Goal: Transaction & Acquisition: Purchase product/service

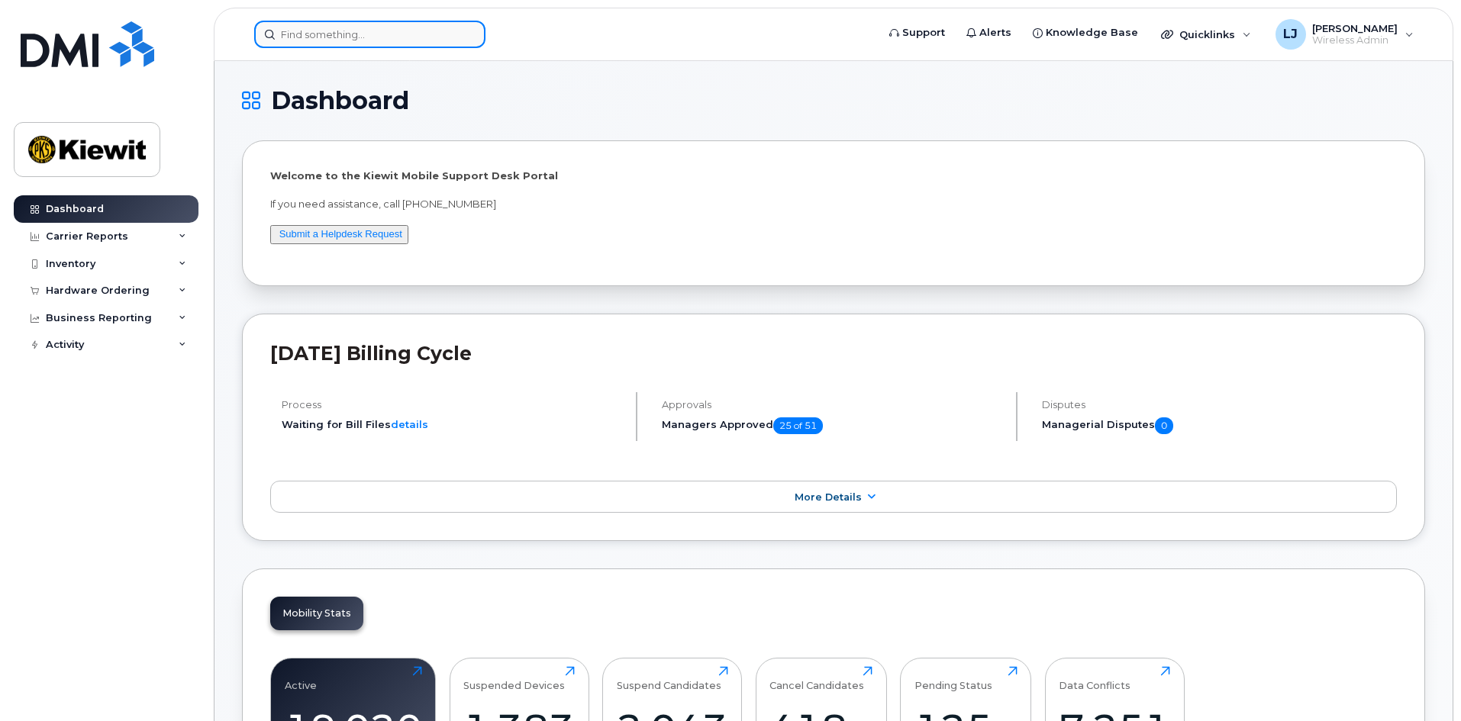
click at [356, 38] on input at bounding box center [369, 34] width 231 height 27
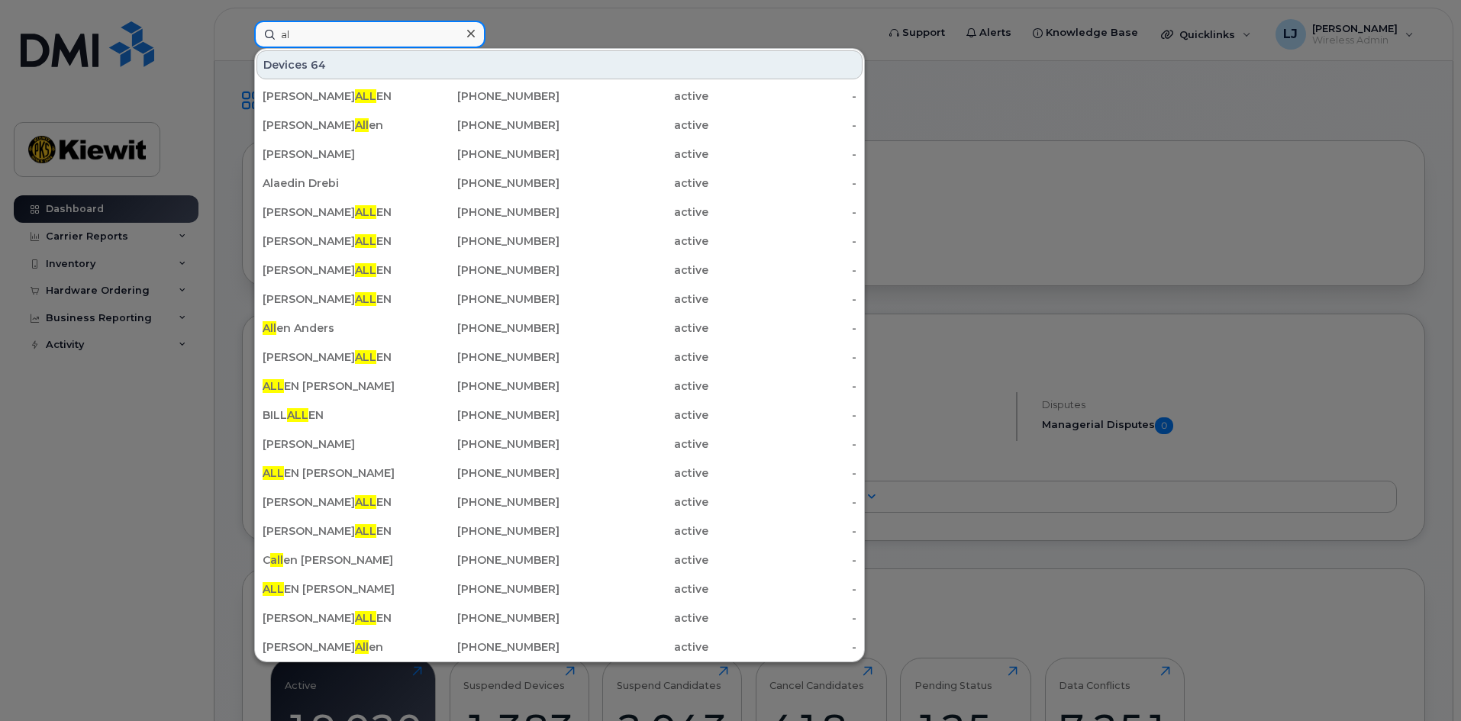
type input "a"
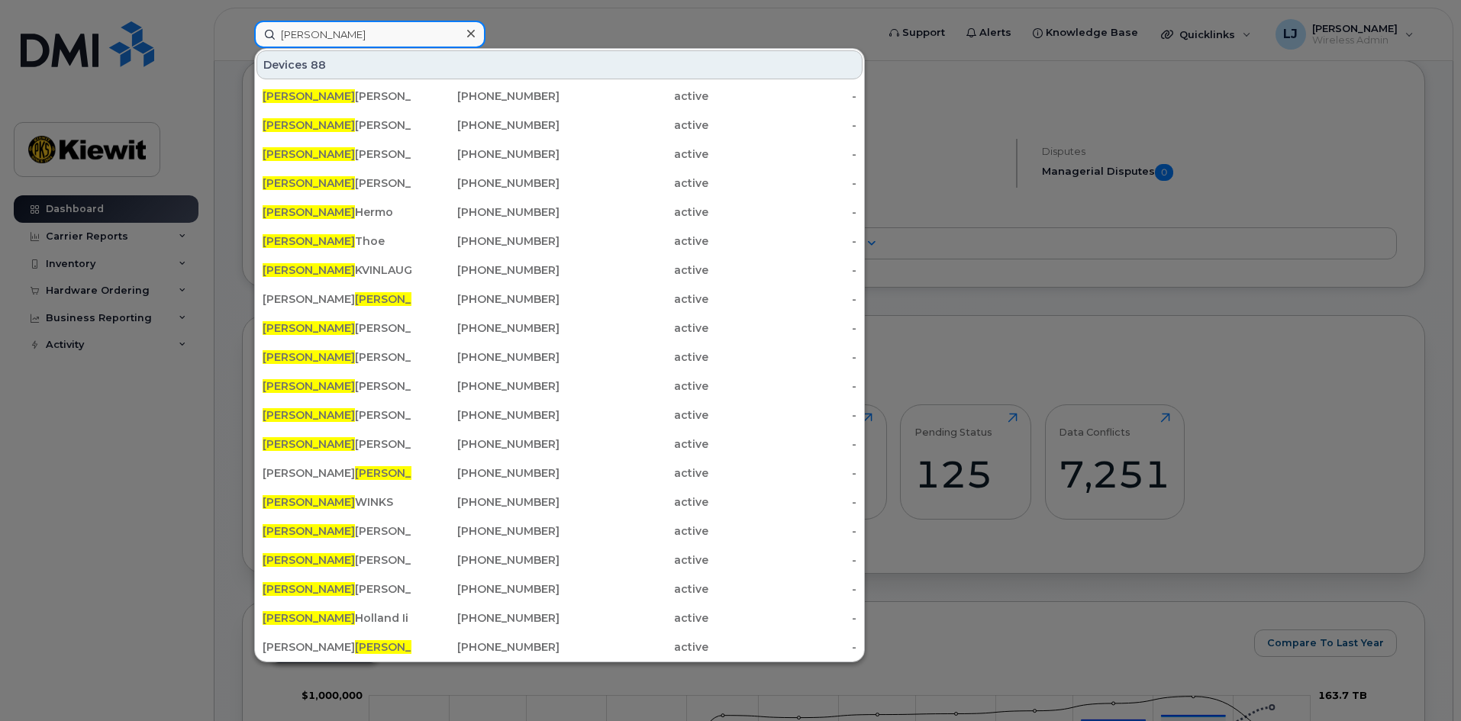
scroll to position [229, 0]
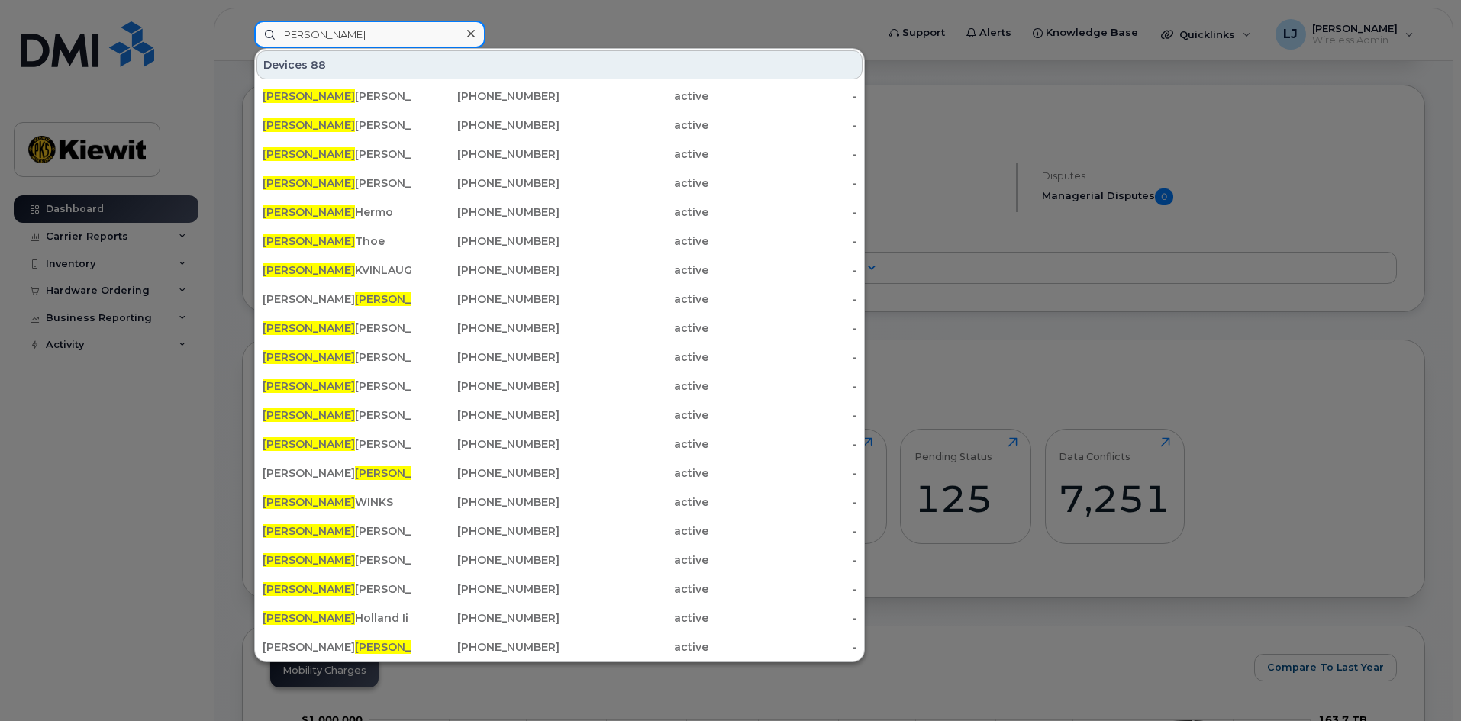
type input "[PERSON_NAME]"
click at [476, 36] on div at bounding box center [470, 34] width 22 height 22
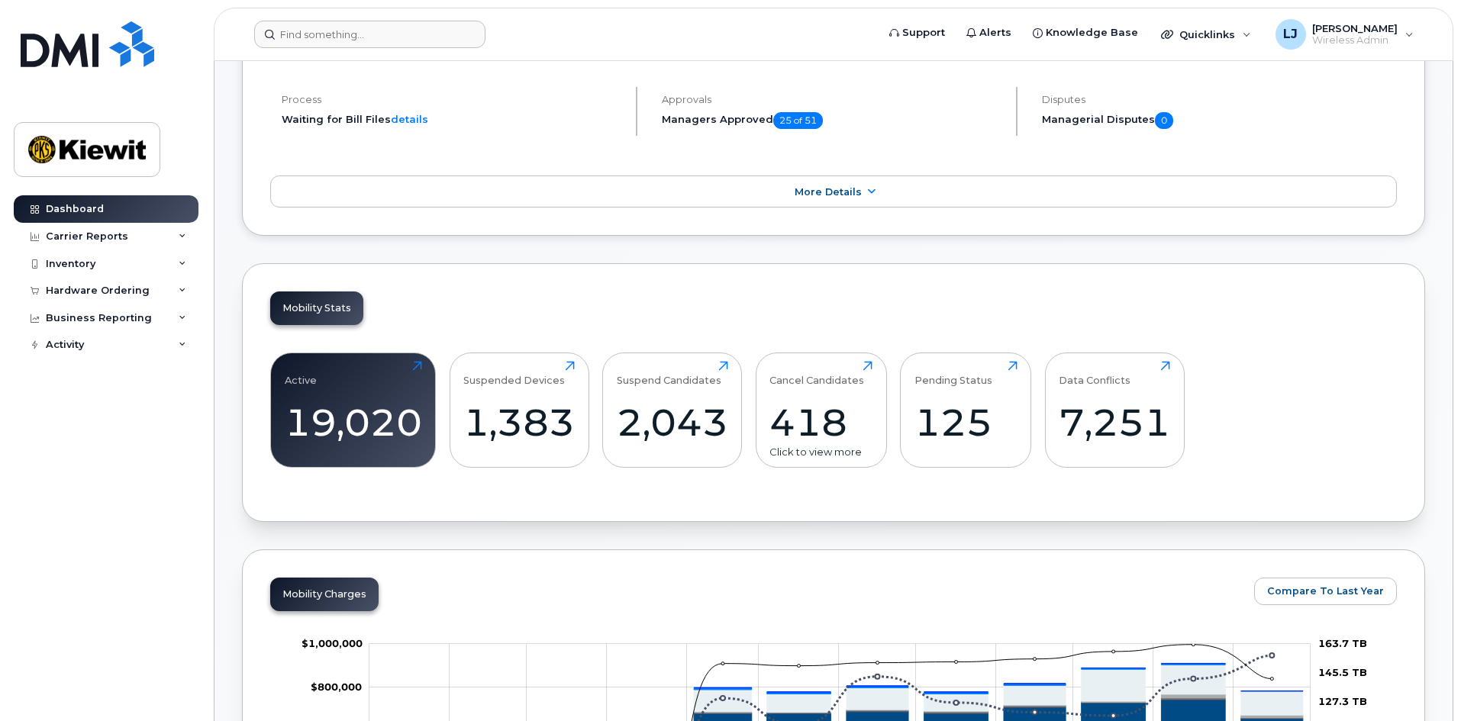
scroll to position [0, 0]
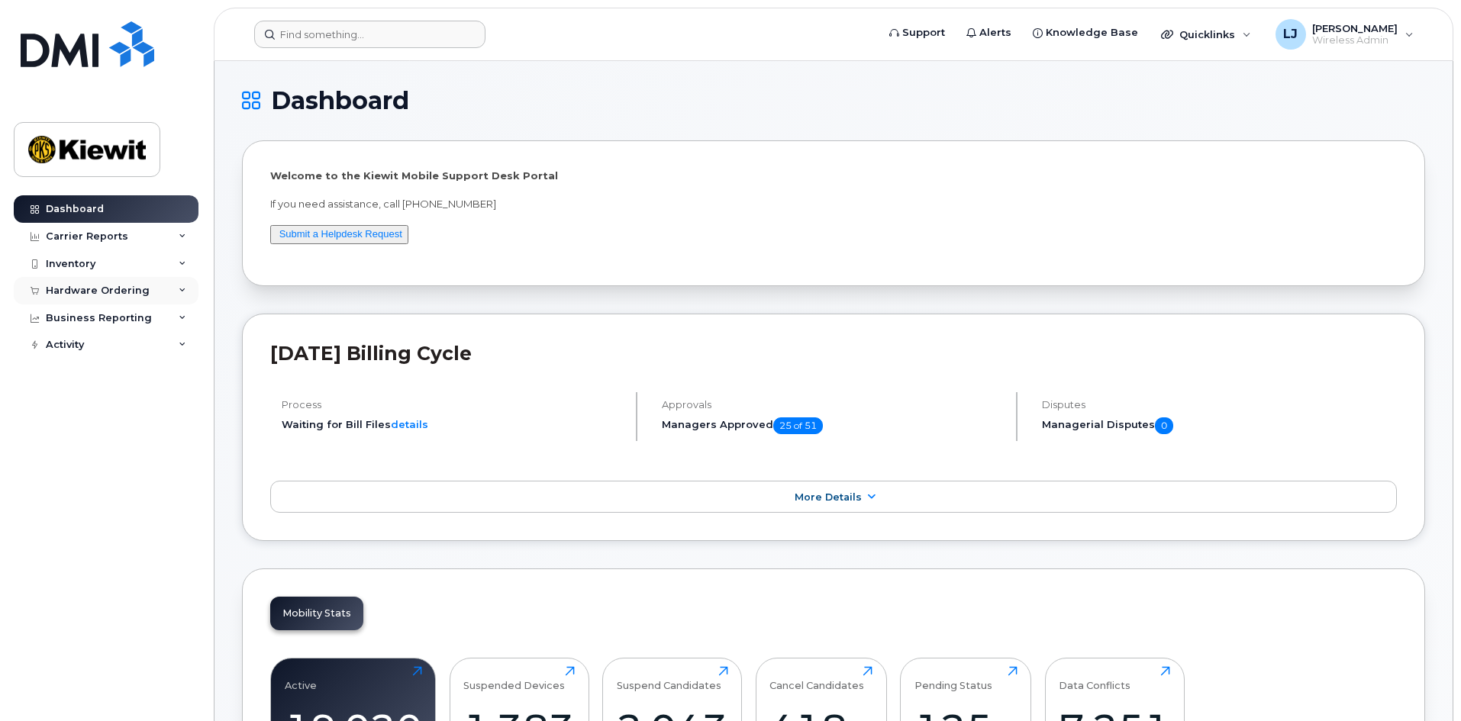
click at [180, 287] on icon at bounding box center [183, 291] width 8 height 8
click at [174, 373] on div "Business Reporting" at bounding box center [106, 376] width 185 height 27
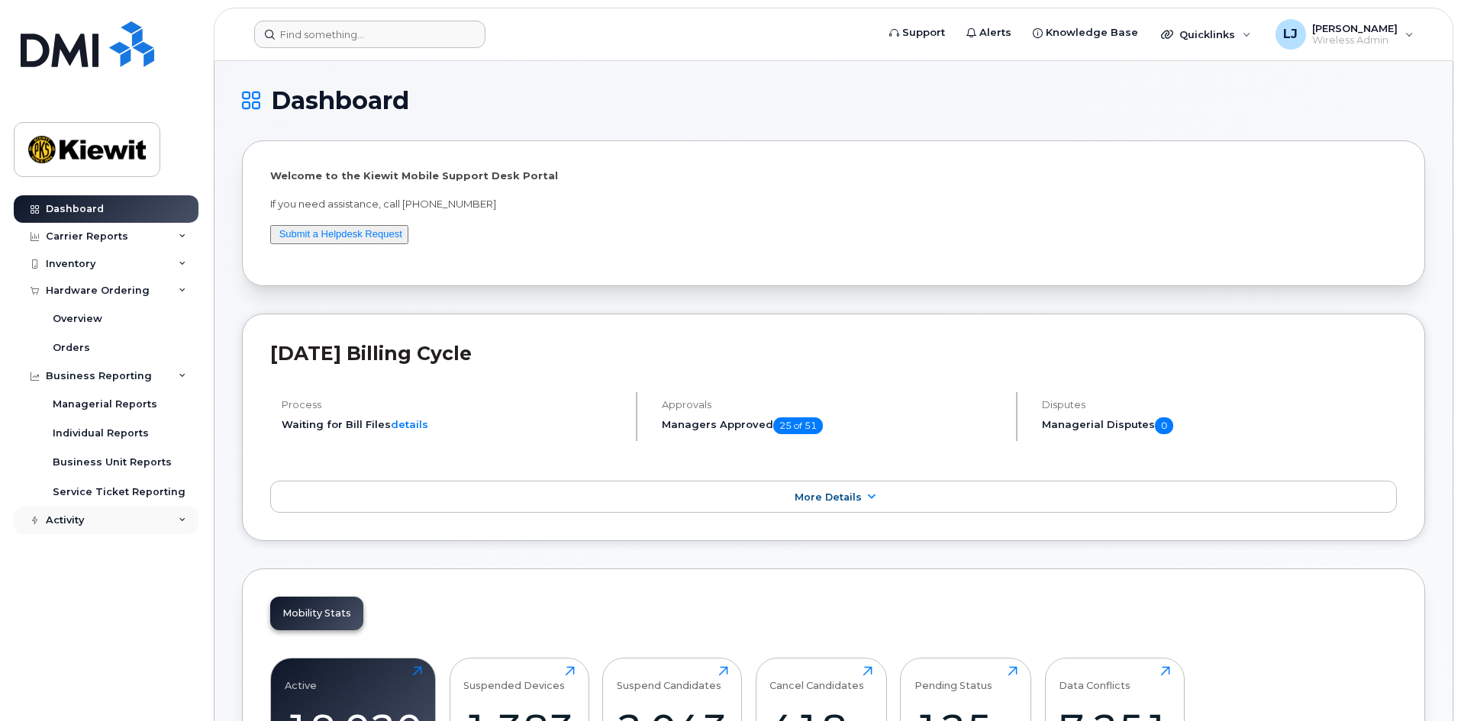
click at [179, 515] on div "Activity" at bounding box center [106, 520] width 185 height 27
click at [178, 515] on div "Activity" at bounding box center [106, 520] width 185 height 27
click at [153, 256] on div "Inventory" at bounding box center [106, 263] width 185 height 27
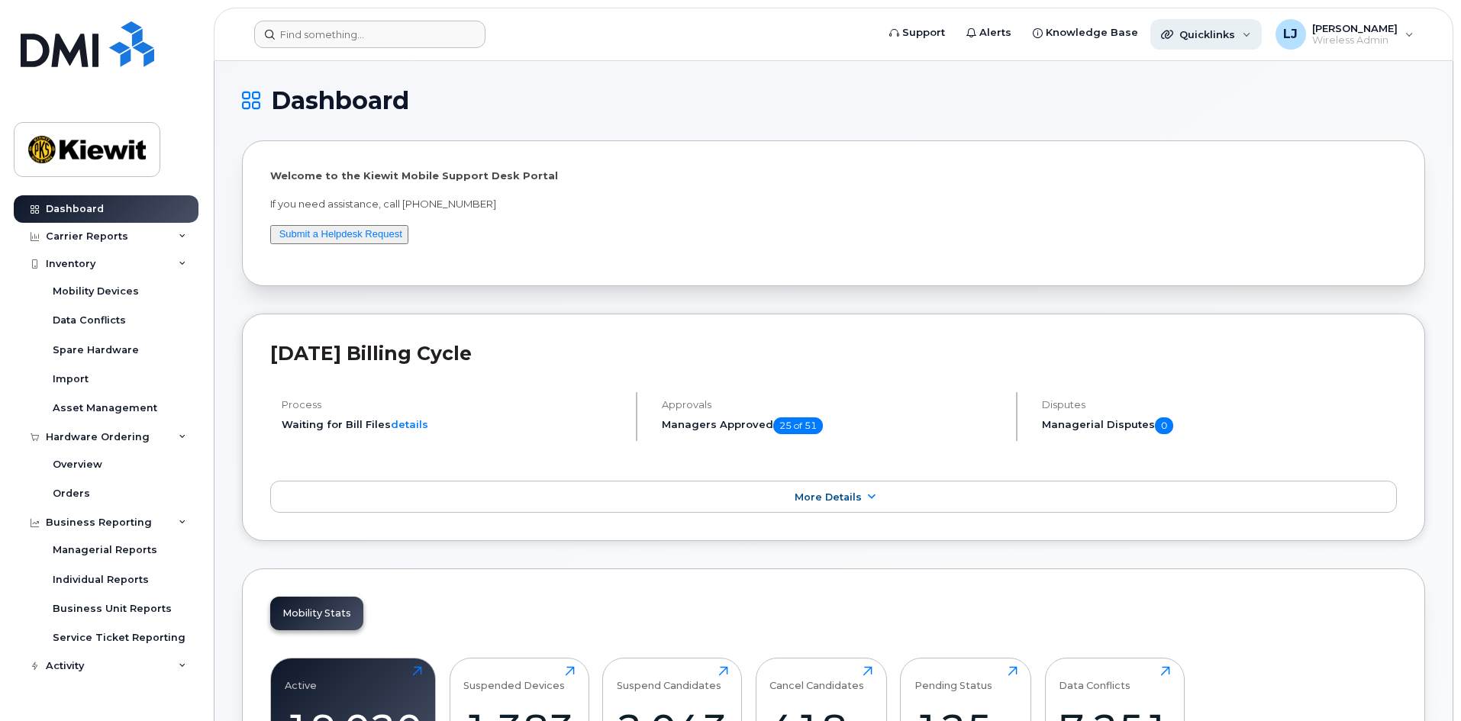
click at [1233, 36] on span "Quicklinks" at bounding box center [1207, 34] width 56 height 12
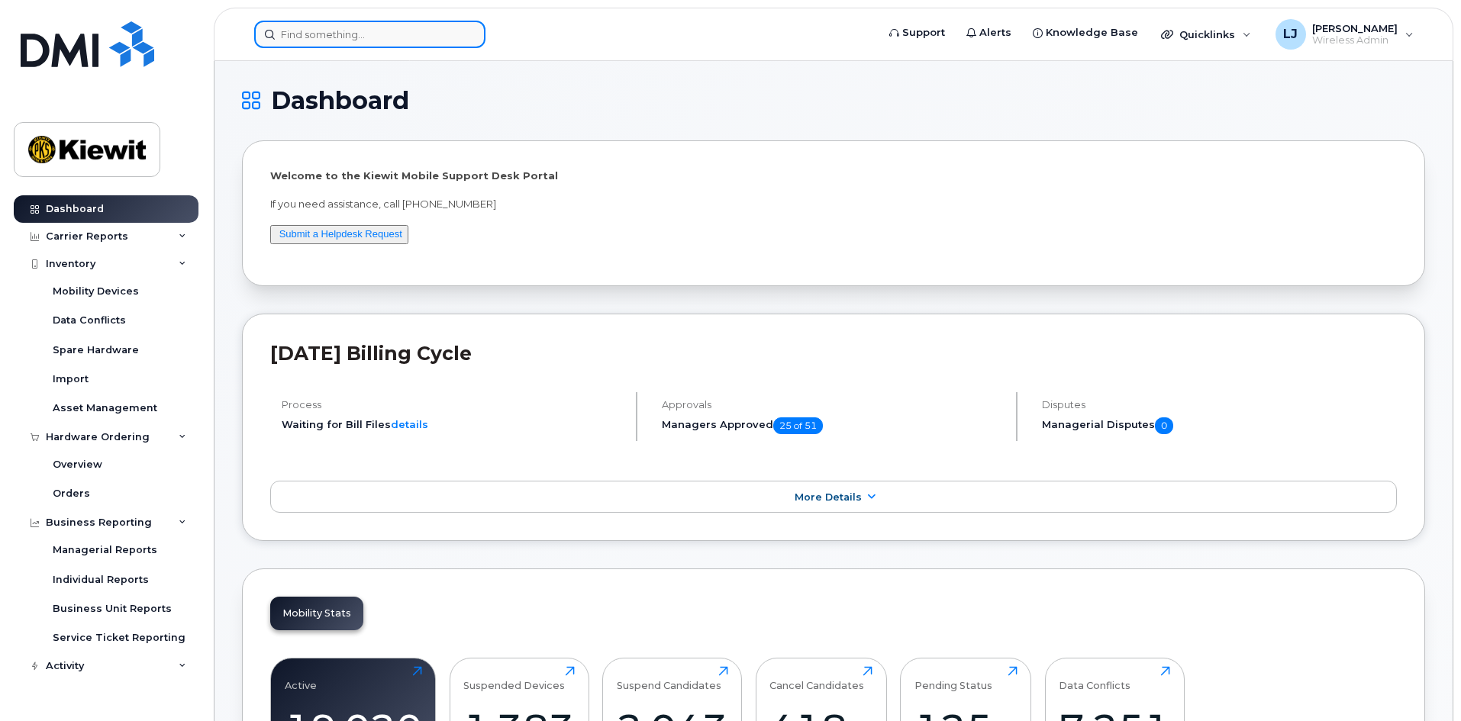
click at [388, 28] on input at bounding box center [369, 34] width 231 height 27
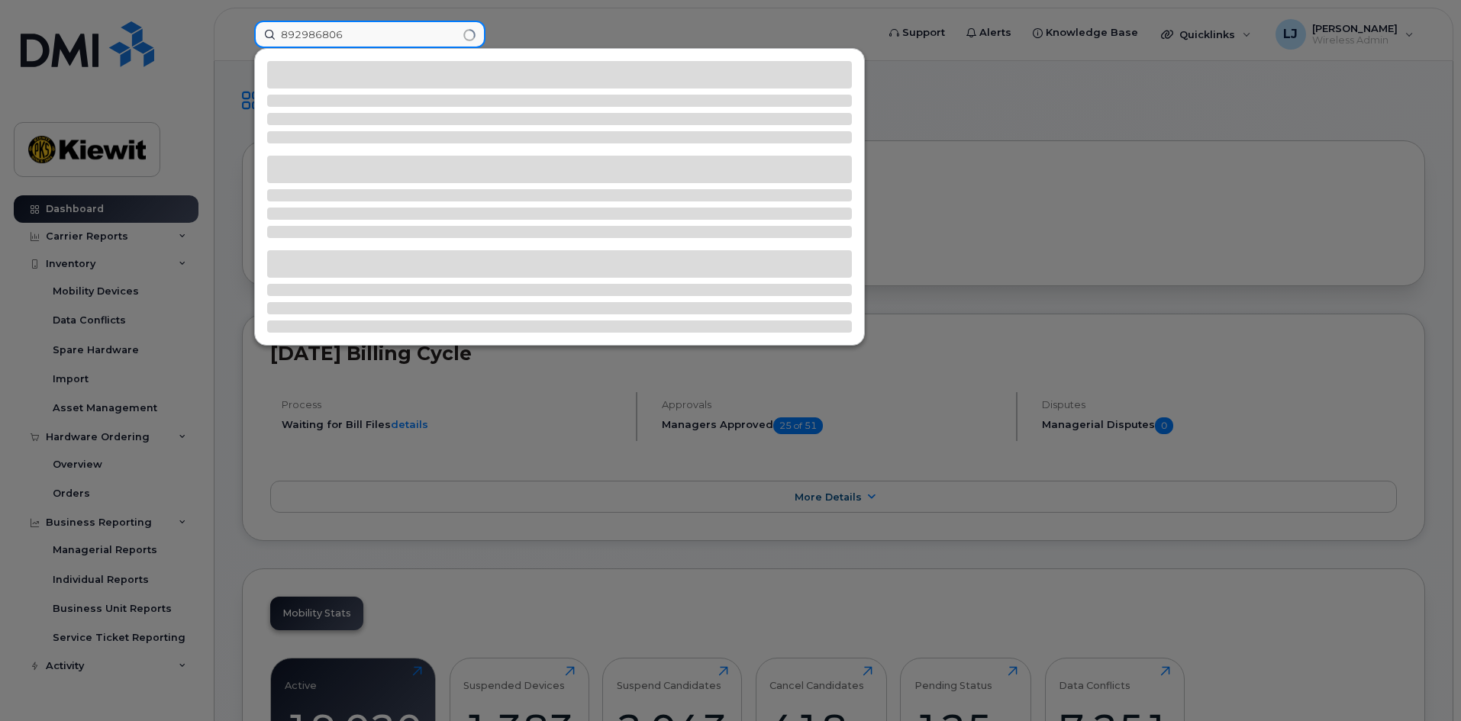
type input "8929868066"
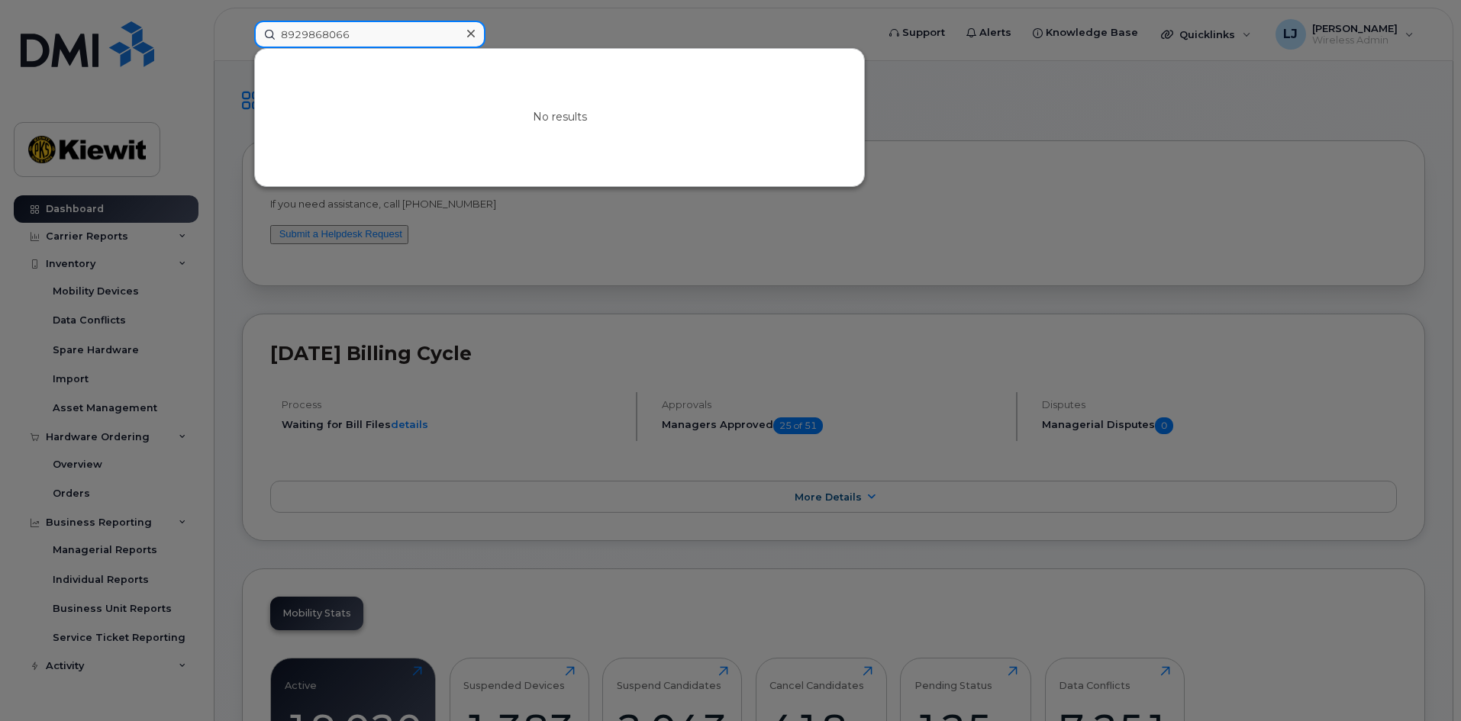
drag, startPoint x: 355, startPoint y: 34, endPoint x: 279, endPoint y: 38, distance: 76.4
click at [279, 38] on input "8929868066" at bounding box center [369, 34] width 231 height 27
click at [540, 15] on div at bounding box center [730, 360] width 1461 height 721
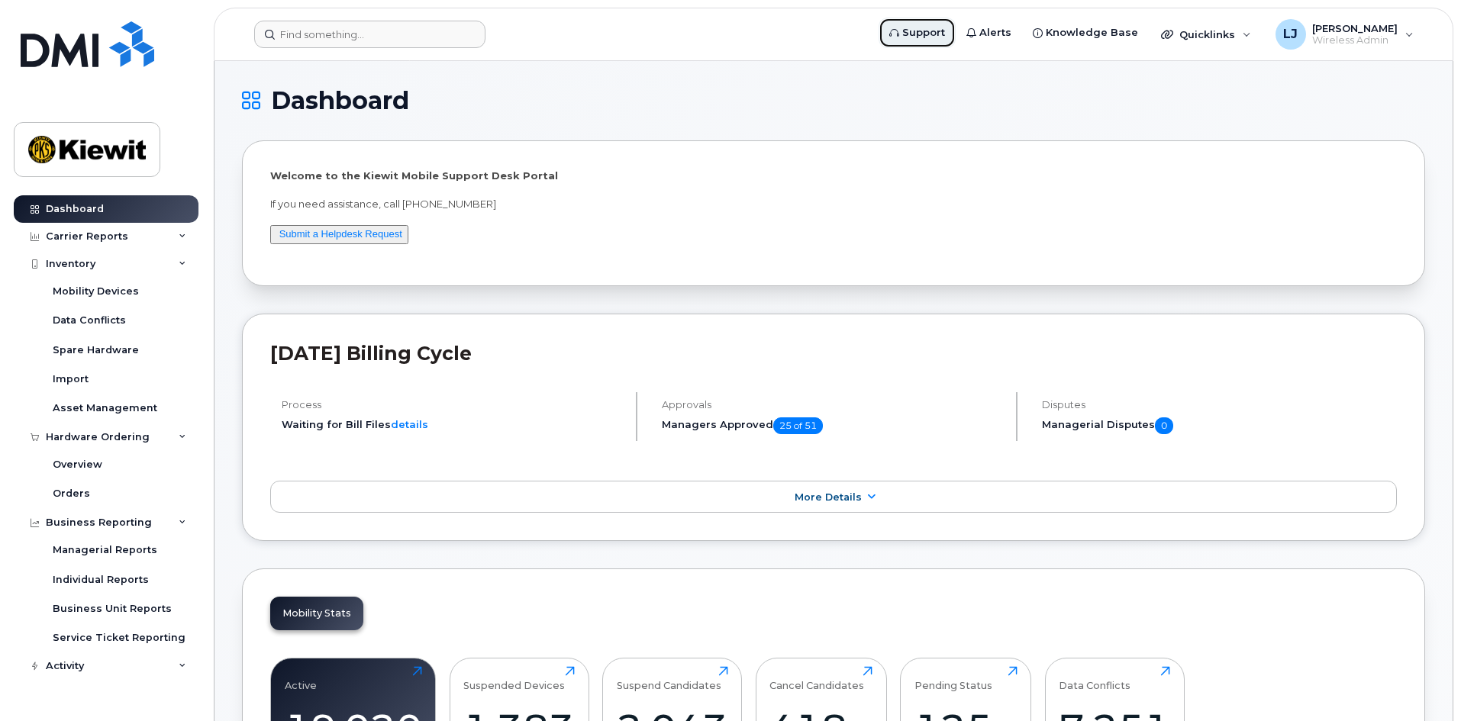
click at [924, 36] on span "Support" at bounding box center [923, 32] width 43 height 15
click at [940, 44] on link "Support" at bounding box center [917, 33] width 77 height 31
click at [89, 288] on div "Mobility Devices" at bounding box center [96, 292] width 86 height 14
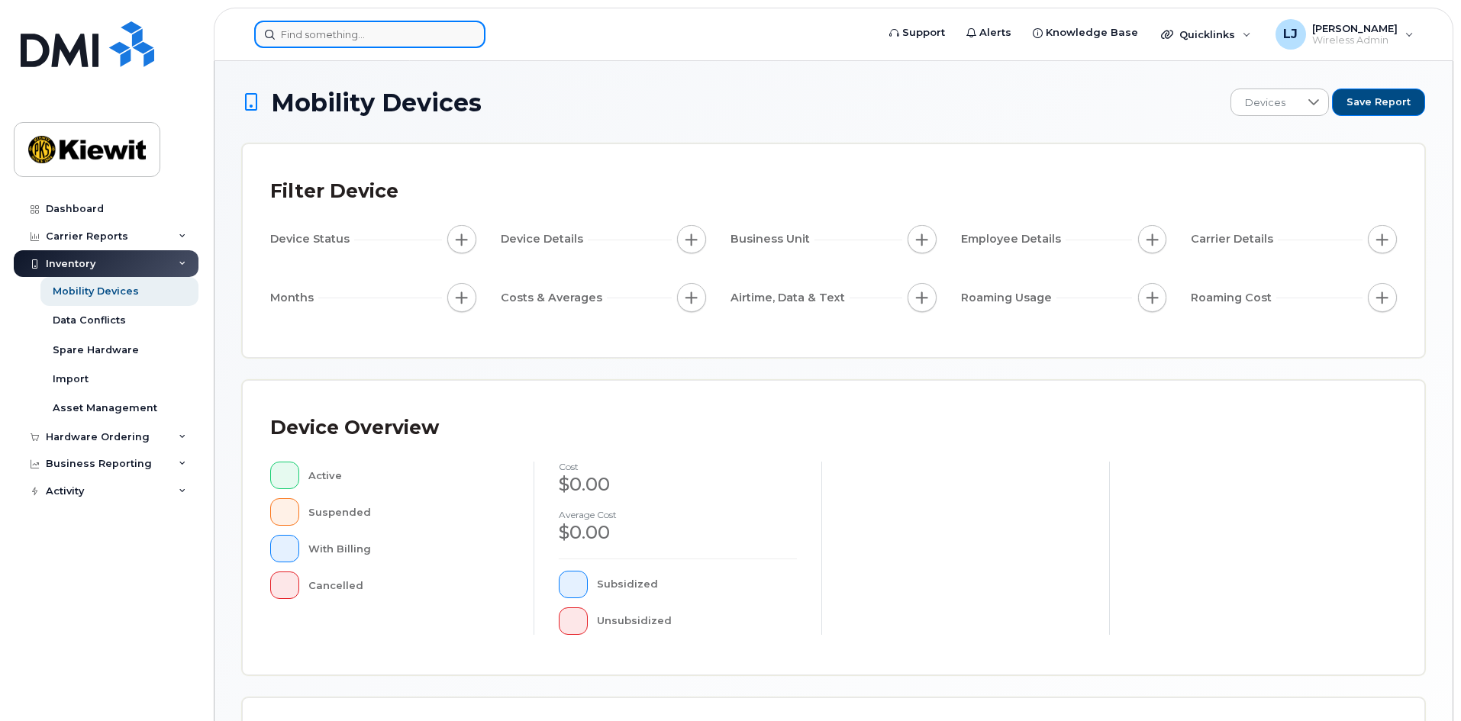
click at [337, 33] on input at bounding box center [369, 34] width 231 height 27
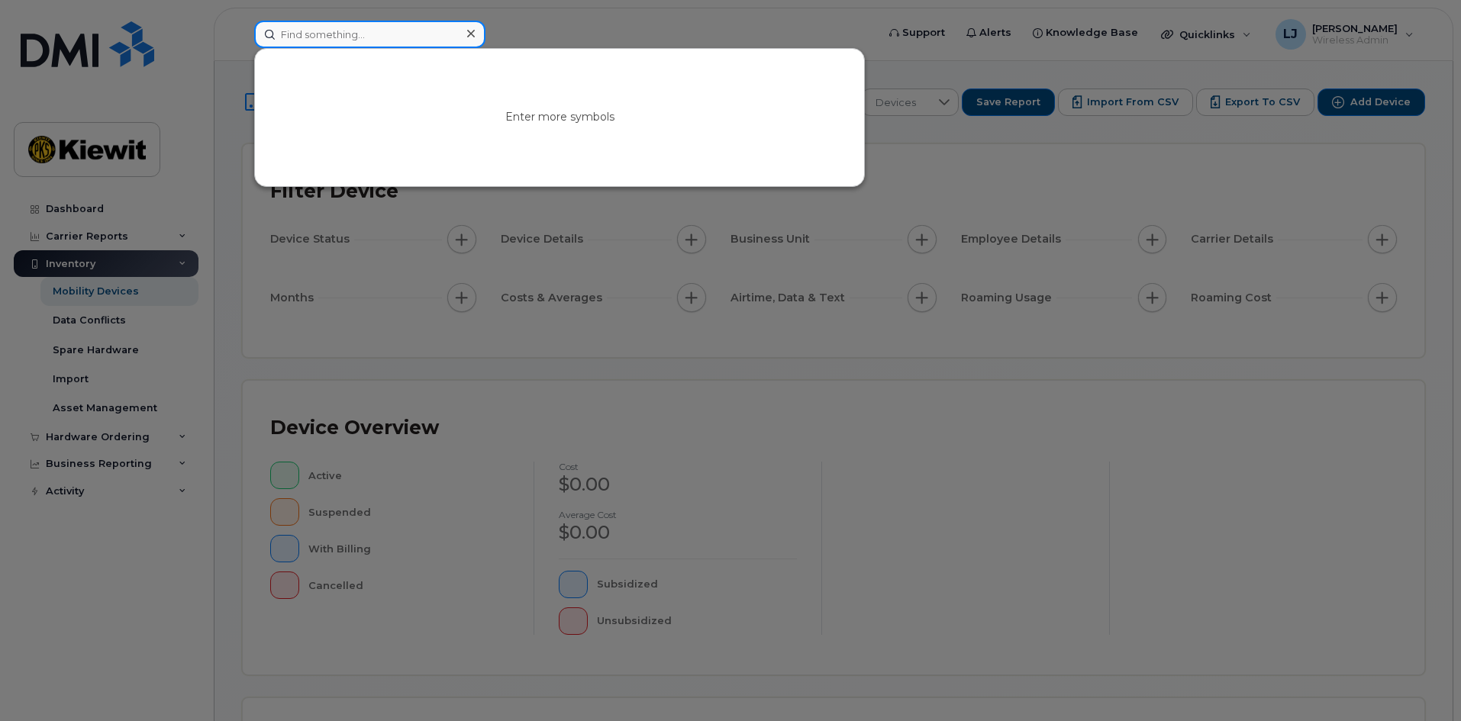
click at [362, 36] on input at bounding box center [369, 34] width 231 height 27
click at [600, 319] on div at bounding box center [730, 360] width 1461 height 721
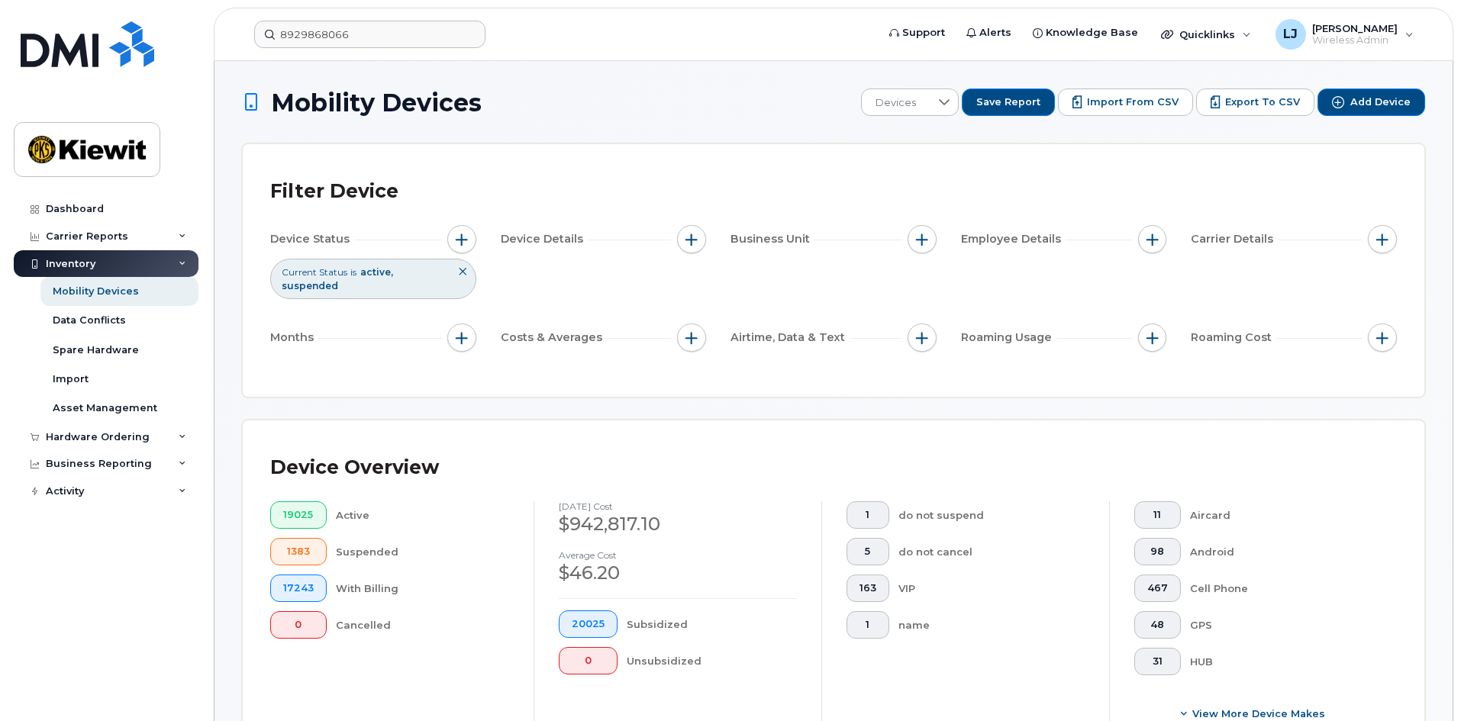
click at [458, 268] on icon at bounding box center [462, 271] width 9 height 9
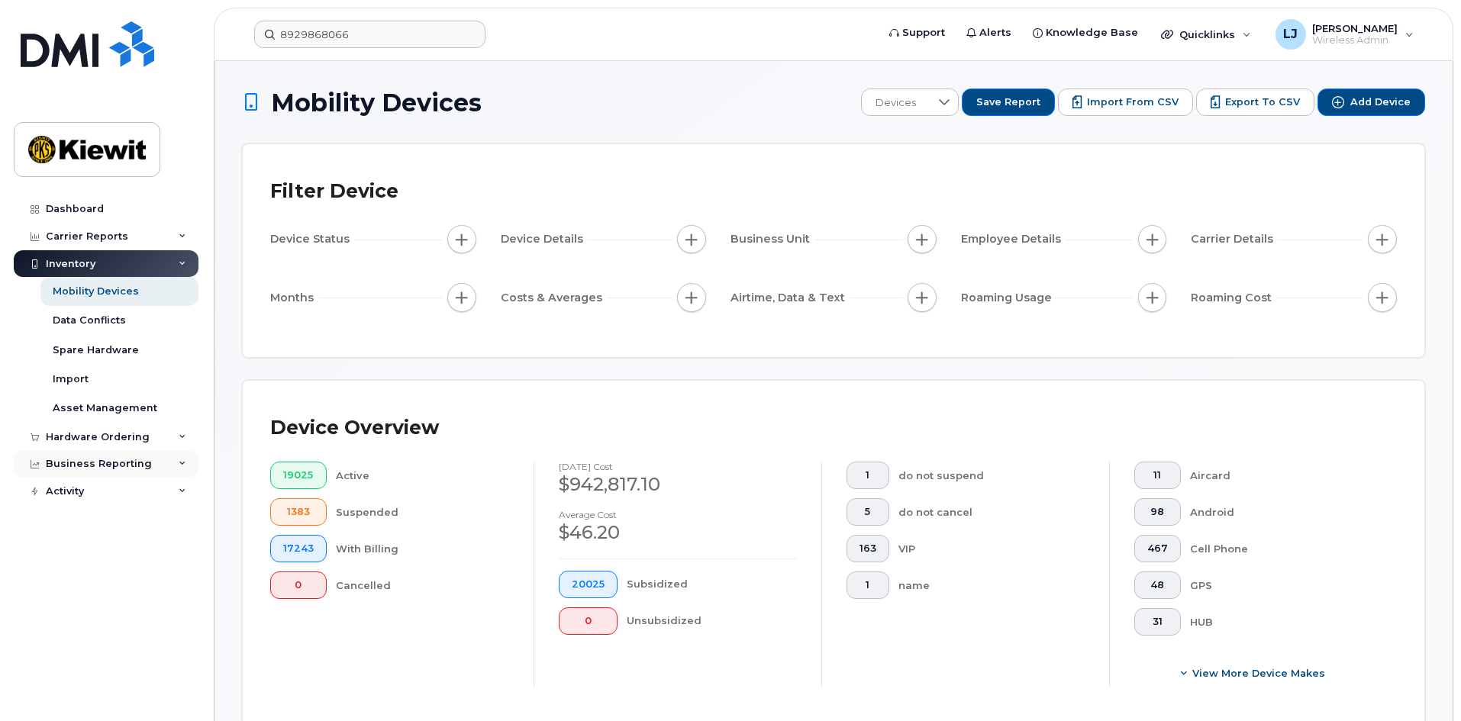
click at [150, 463] on div "Business Reporting" at bounding box center [106, 463] width 185 height 27
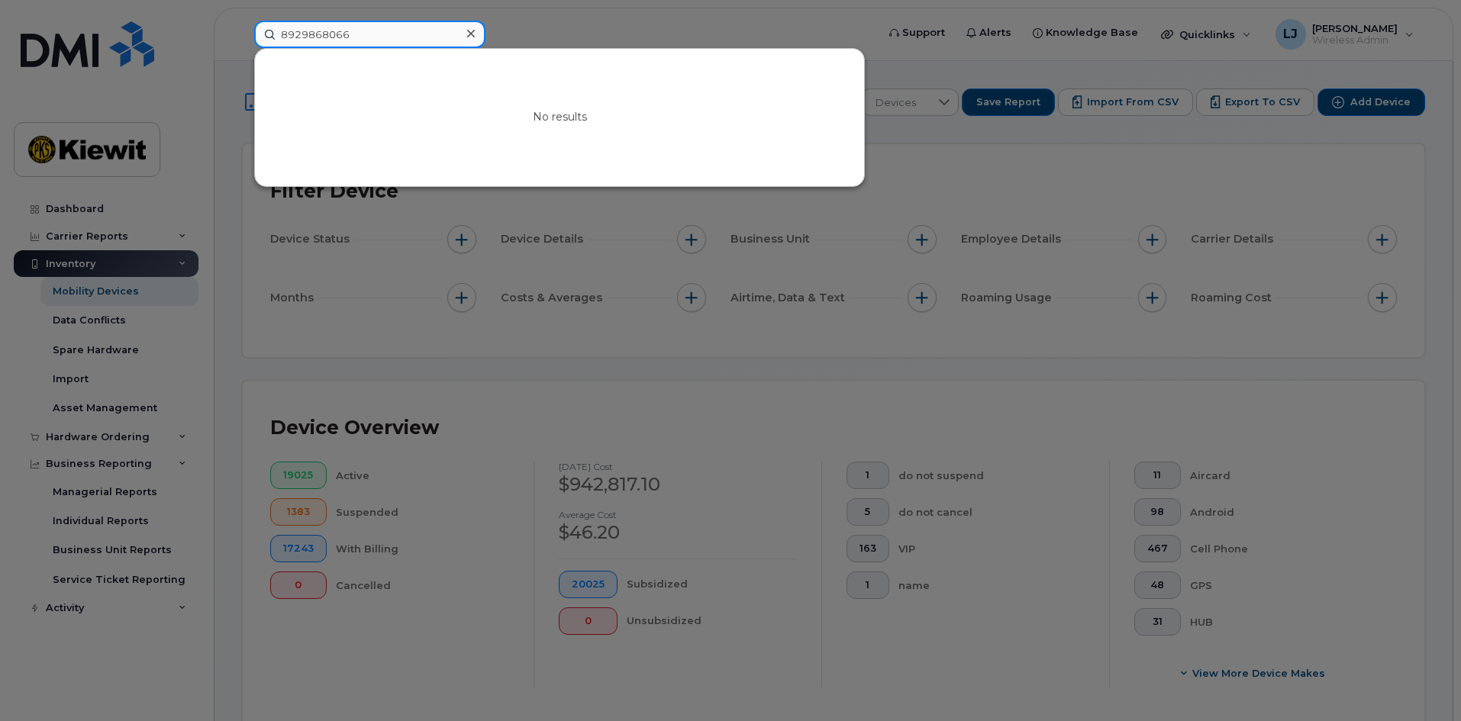
click at [324, 43] on input "8929868066" at bounding box center [369, 34] width 231 height 27
click at [292, 34] on input "8929868066" at bounding box center [369, 34] width 231 height 27
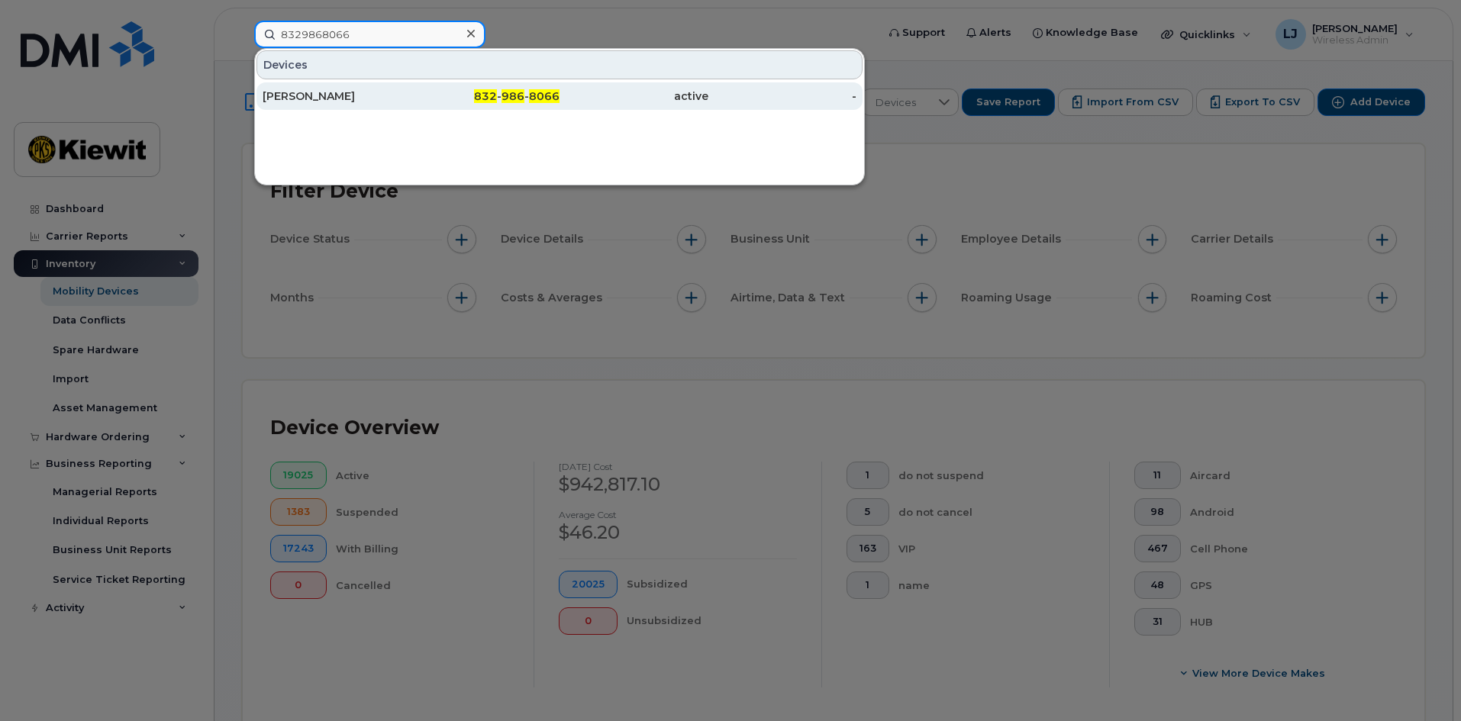
type input "8329868066"
click at [355, 101] on div "[PERSON_NAME]" at bounding box center [337, 96] width 149 height 15
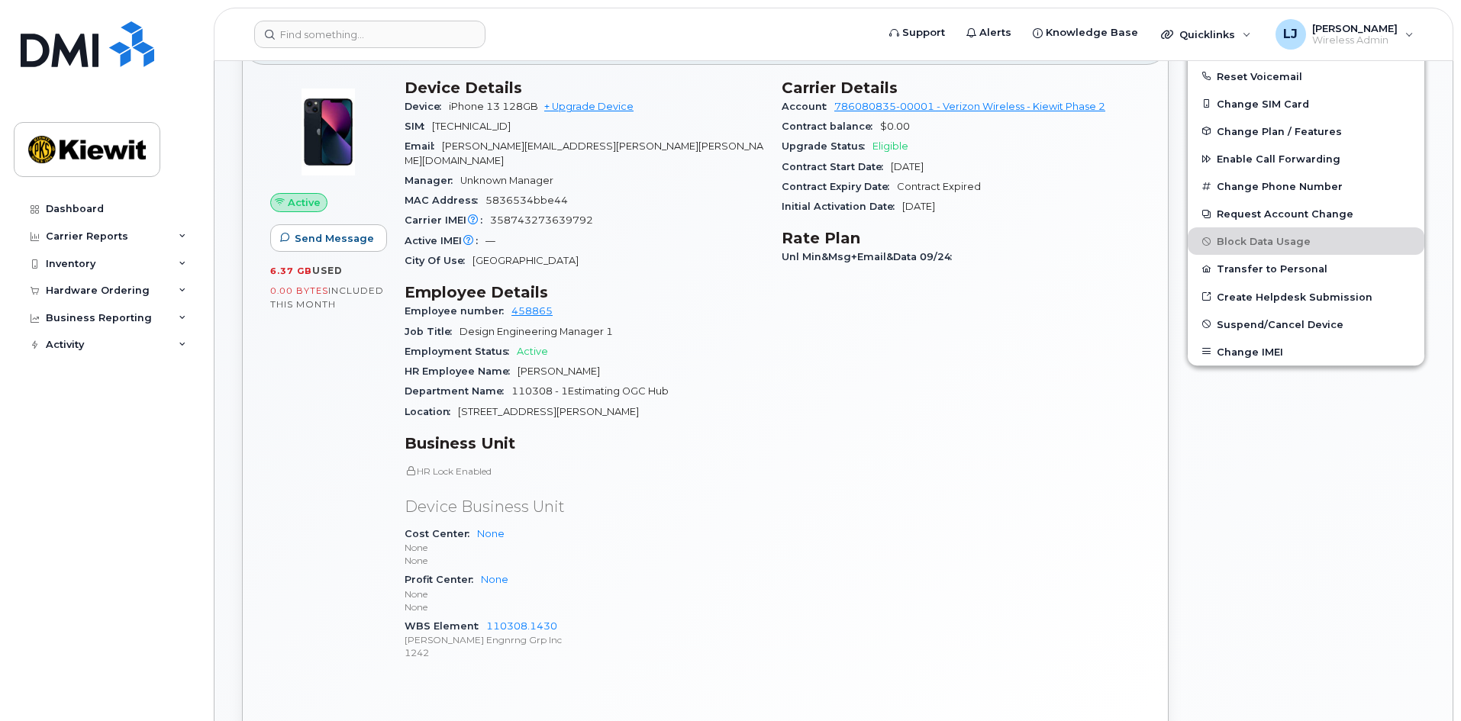
scroll to position [382, 0]
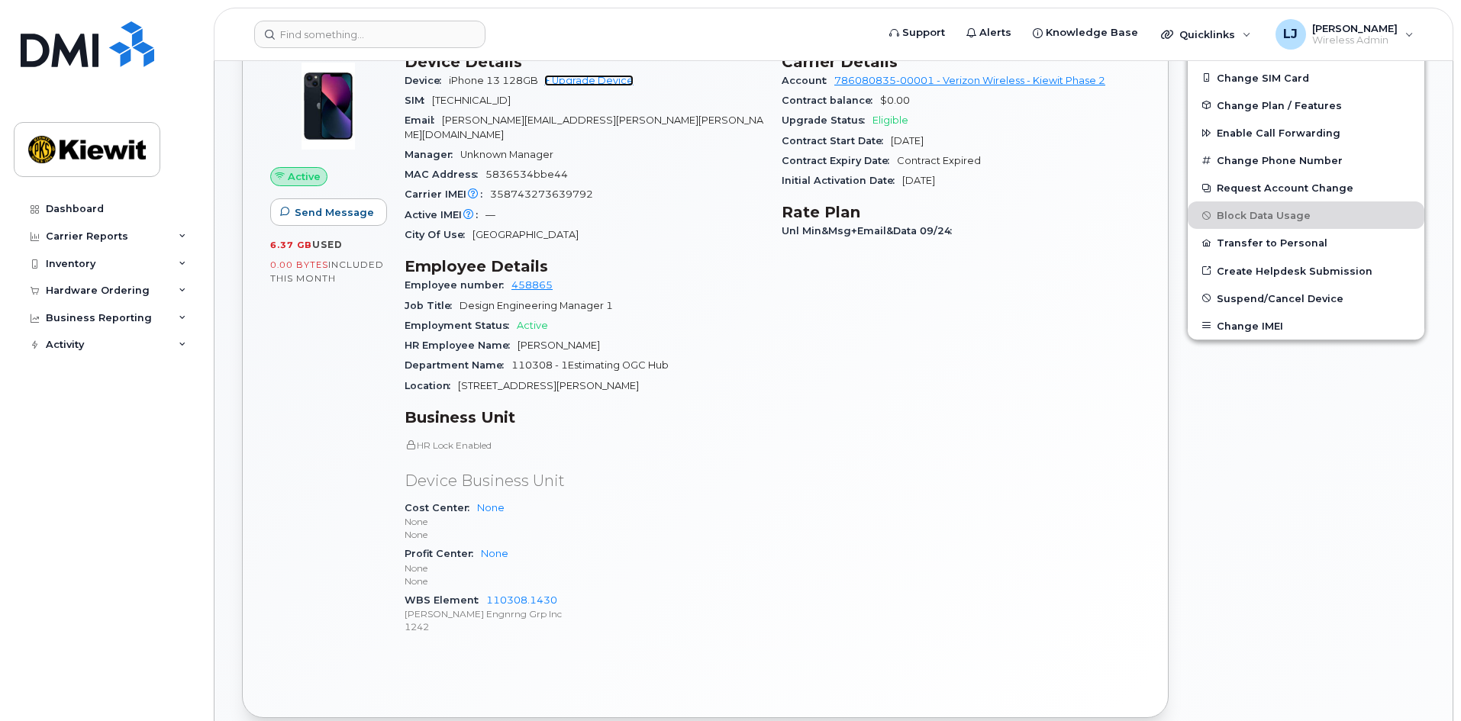
click at [584, 82] on link "+ Upgrade Device" at bounding box center [588, 80] width 89 height 11
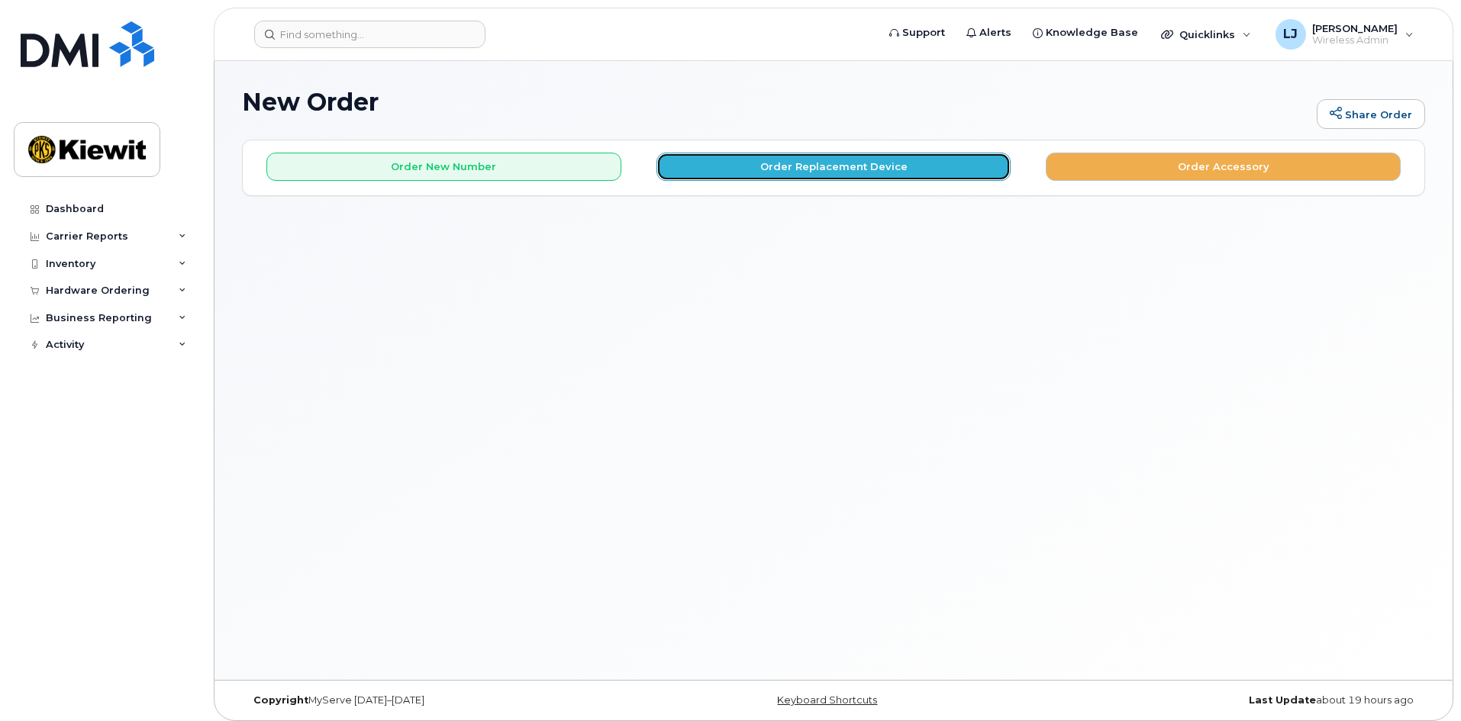
click at [849, 166] on button "Order Replacement Device" at bounding box center [833, 167] width 355 height 28
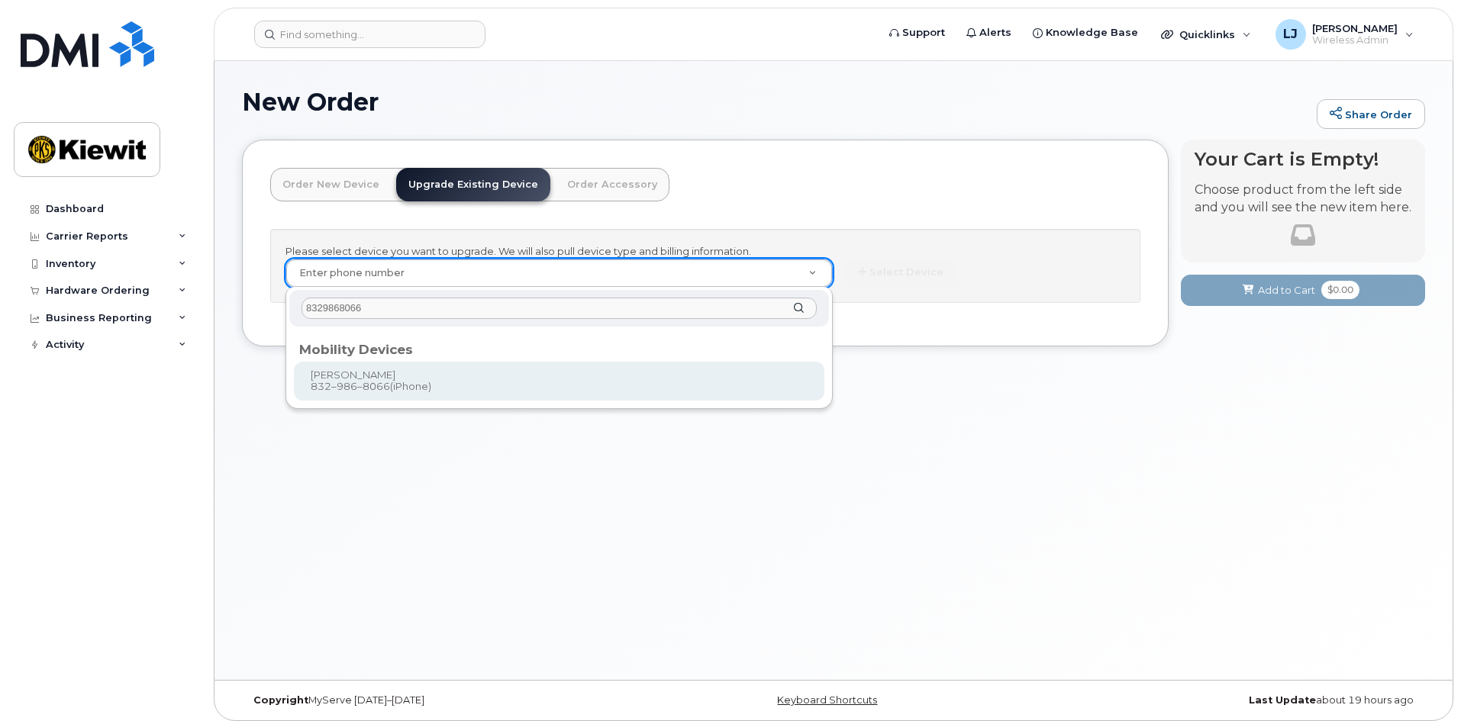
type input "8329868066"
type input "1173213"
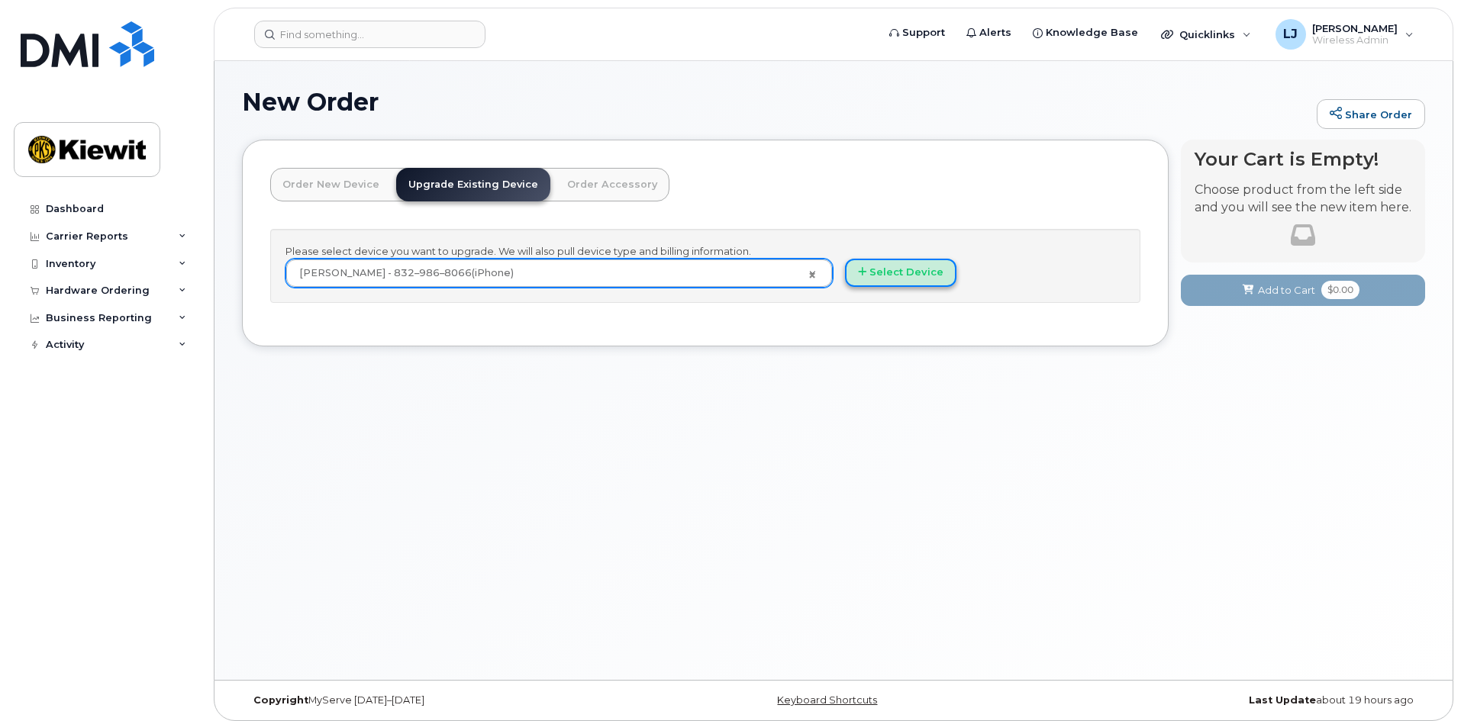
click at [904, 272] on button "Select Device" at bounding box center [900, 273] width 111 height 28
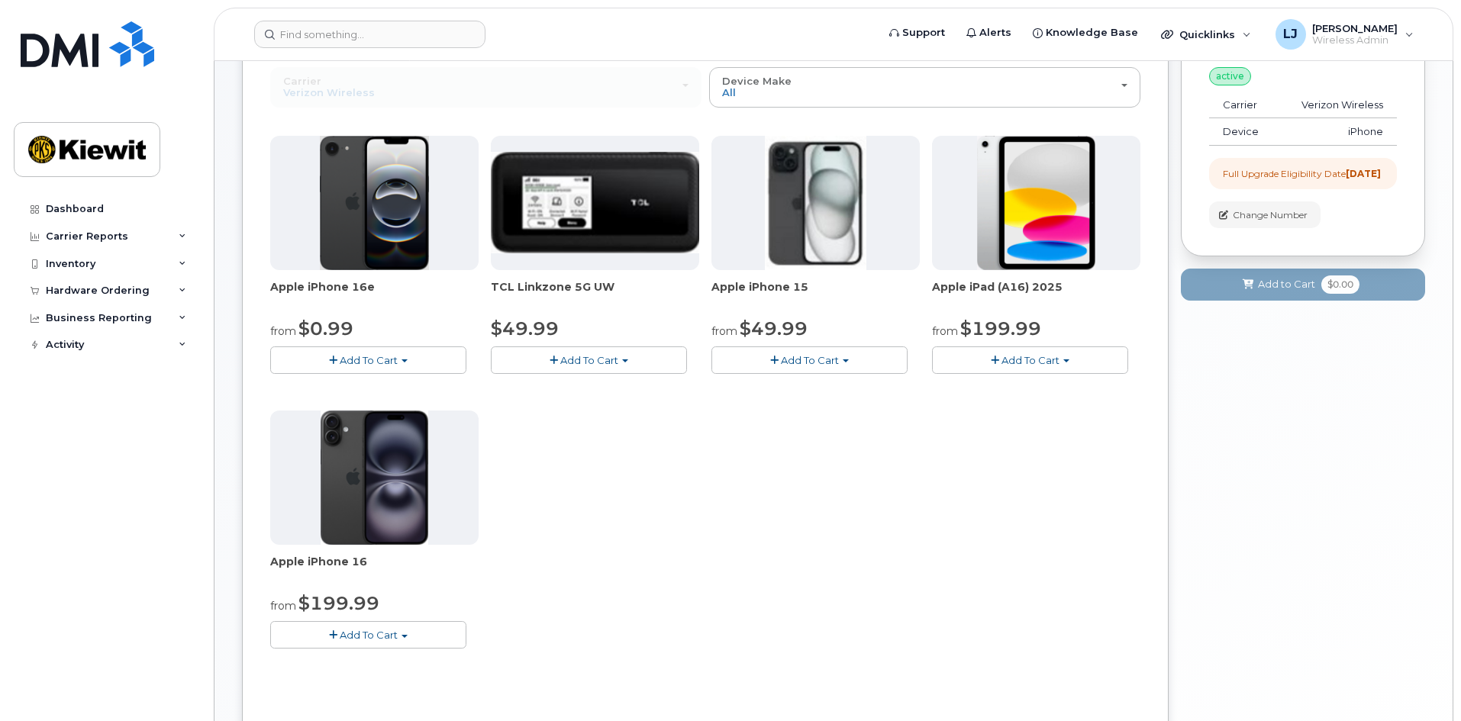
scroll to position [137, 0]
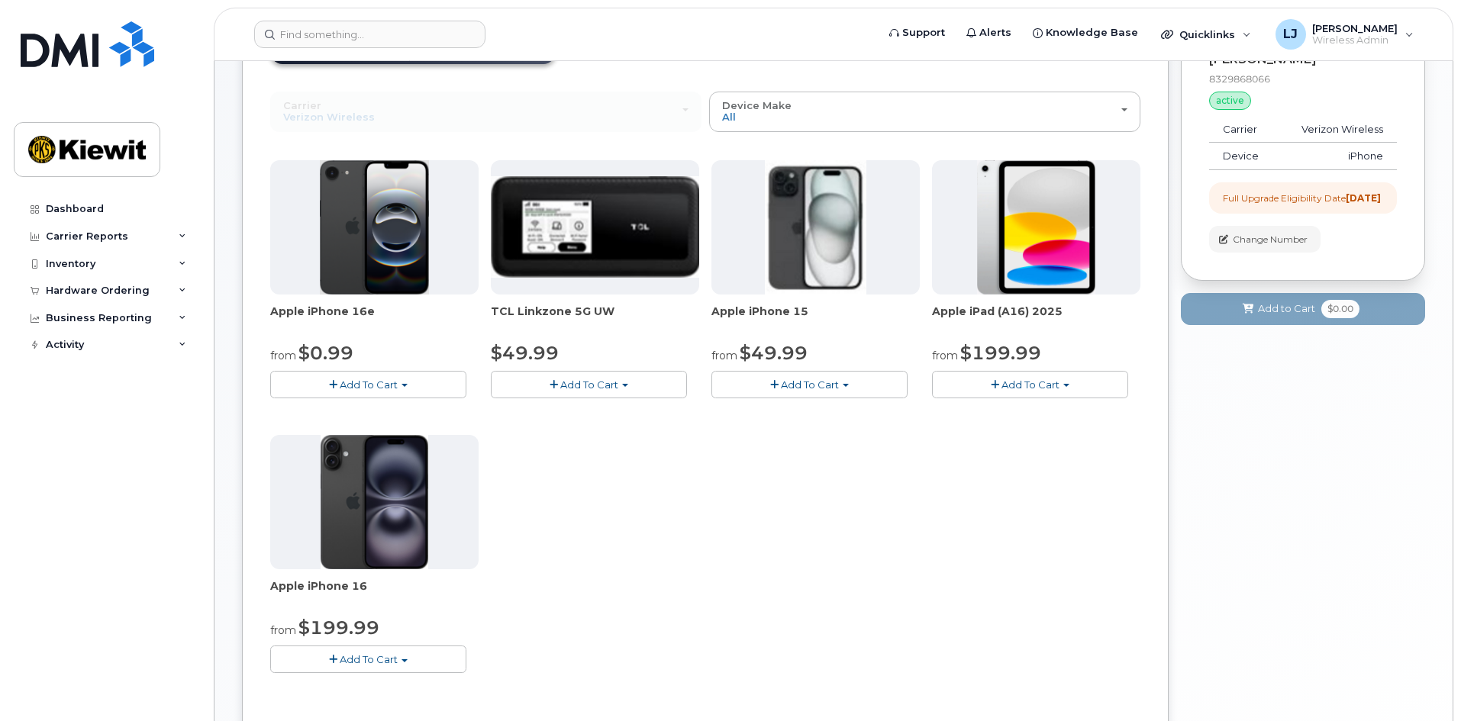
click at [372, 385] on span "Add To Cart" at bounding box center [369, 385] width 58 height 12
click at [766, 501] on div "Apple iPhone 16e from $0.99 Add To Cart $0.99 - 2 Year Upgrade (128GB) $599.99 …" at bounding box center [705, 428] width 870 height 537
